Goal: Find contact information: Find contact information

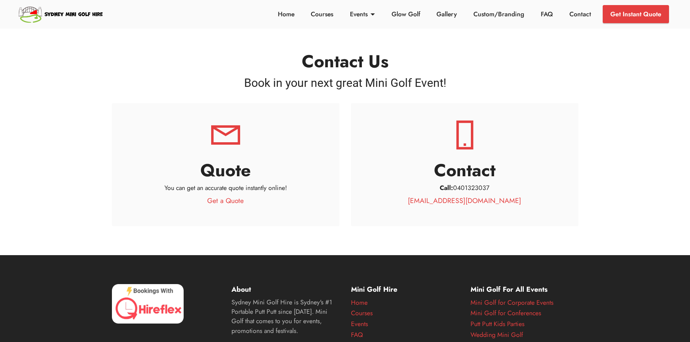
click at [487, 188] on p "Call: [PHONE_NUMBER]" at bounding box center [464, 187] width 193 height 9
click at [487, 187] on p "Call: [PHONE_NUMBER]" at bounding box center [464, 187] width 193 height 9
copy p "0401323037"
drag, startPoint x: 342, startPoint y: 239, endPoint x: 363, endPoint y: 282, distance: 48.3
click at [342, 239] on section "Contact Us Book in your next great Mini Golf Event! Quote You can get an accura…" at bounding box center [345, 127] width 690 height 255
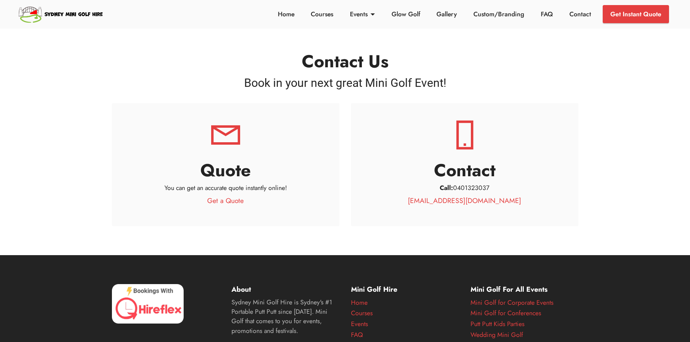
click at [454, 248] on section "Contact Us Book in your next great Mini Golf Event! Quote You can get an accura…" at bounding box center [345, 127] width 690 height 255
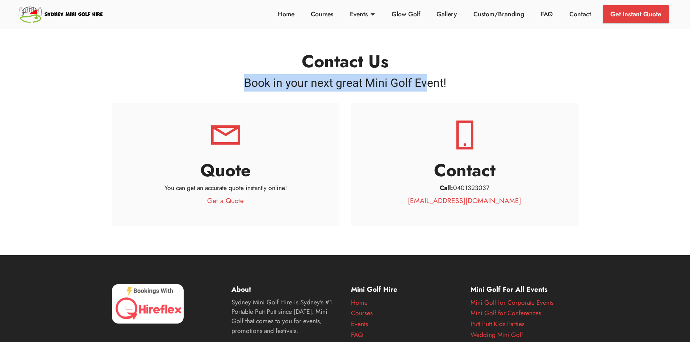
drag, startPoint x: 372, startPoint y: 75, endPoint x: 472, endPoint y: 68, distance: 100.2
click at [472, 68] on div "Contact Us Book in your next great Mini Golf Event!" at bounding box center [345, 71] width 467 height 39
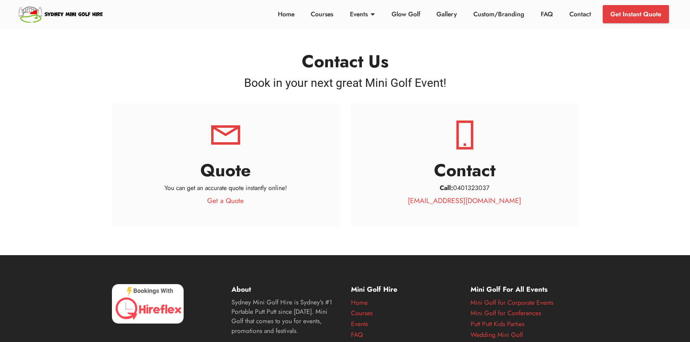
click at [349, 240] on section "Contact Us Book in your next great Mini Golf Event! Quote You can get an accura…" at bounding box center [345, 127] width 690 height 255
click at [630, 160] on section "Contact Us Book in your next great Mini Golf Event! Quote You can get an accura…" at bounding box center [345, 127] width 690 height 255
